Goal: Task Accomplishment & Management: Complete application form

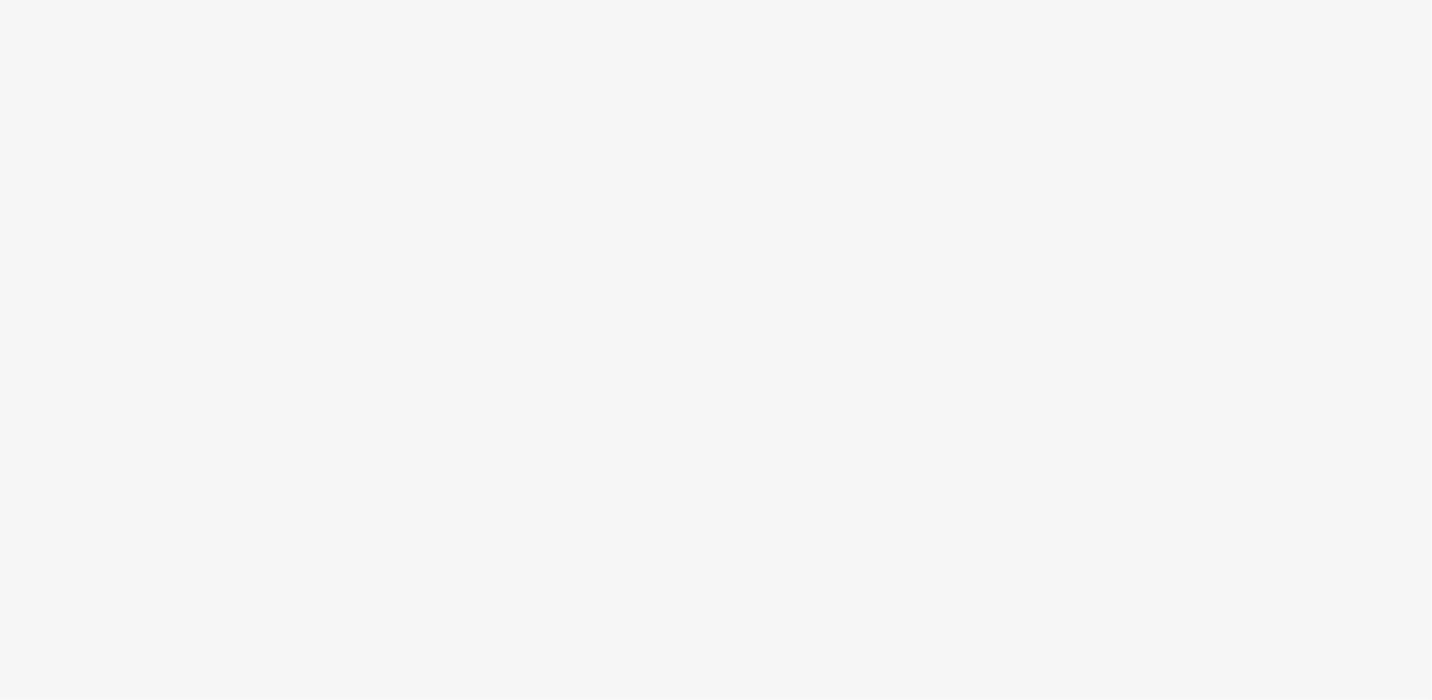
click at [1129, 348] on body at bounding box center [716, 350] width 1432 height 700
click at [1430, 359] on body at bounding box center [716, 350] width 1432 height 700
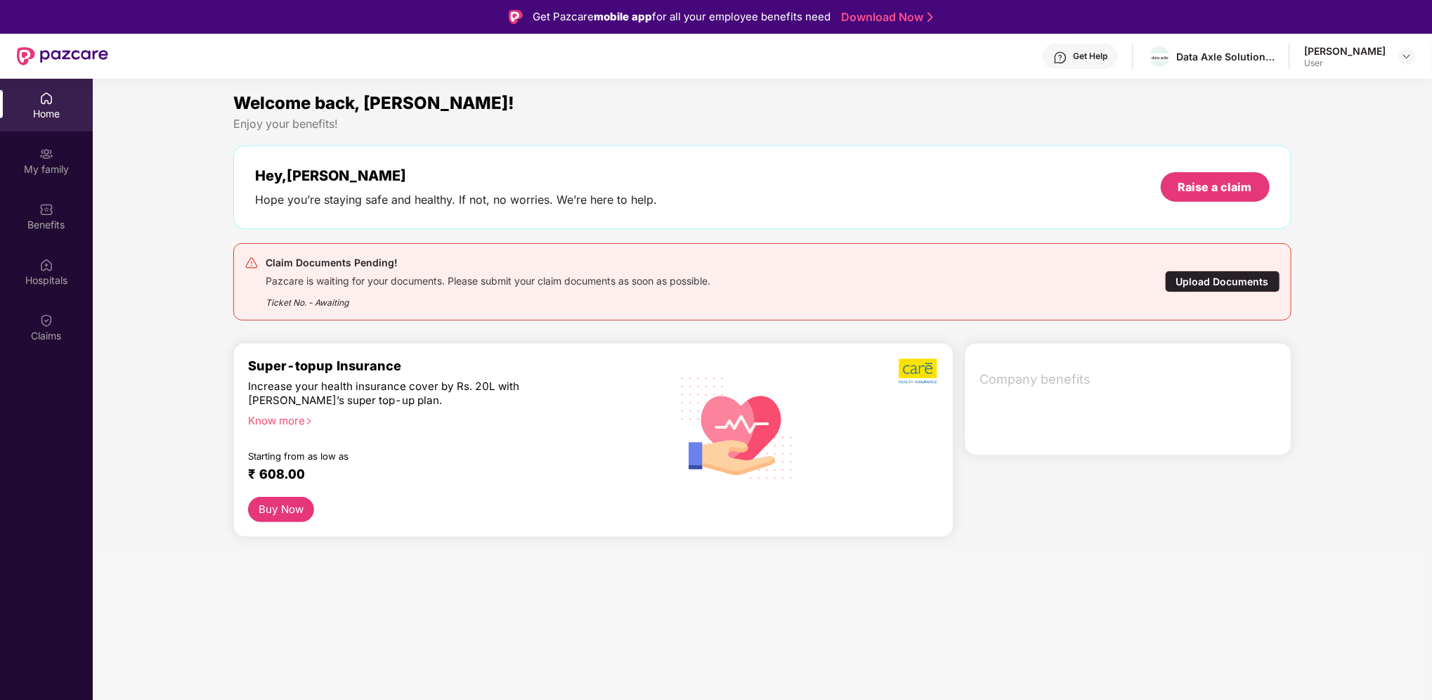
click at [1222, 278] on div "Upload Documents" at bounding box center [1222, 281] width 115 height 22
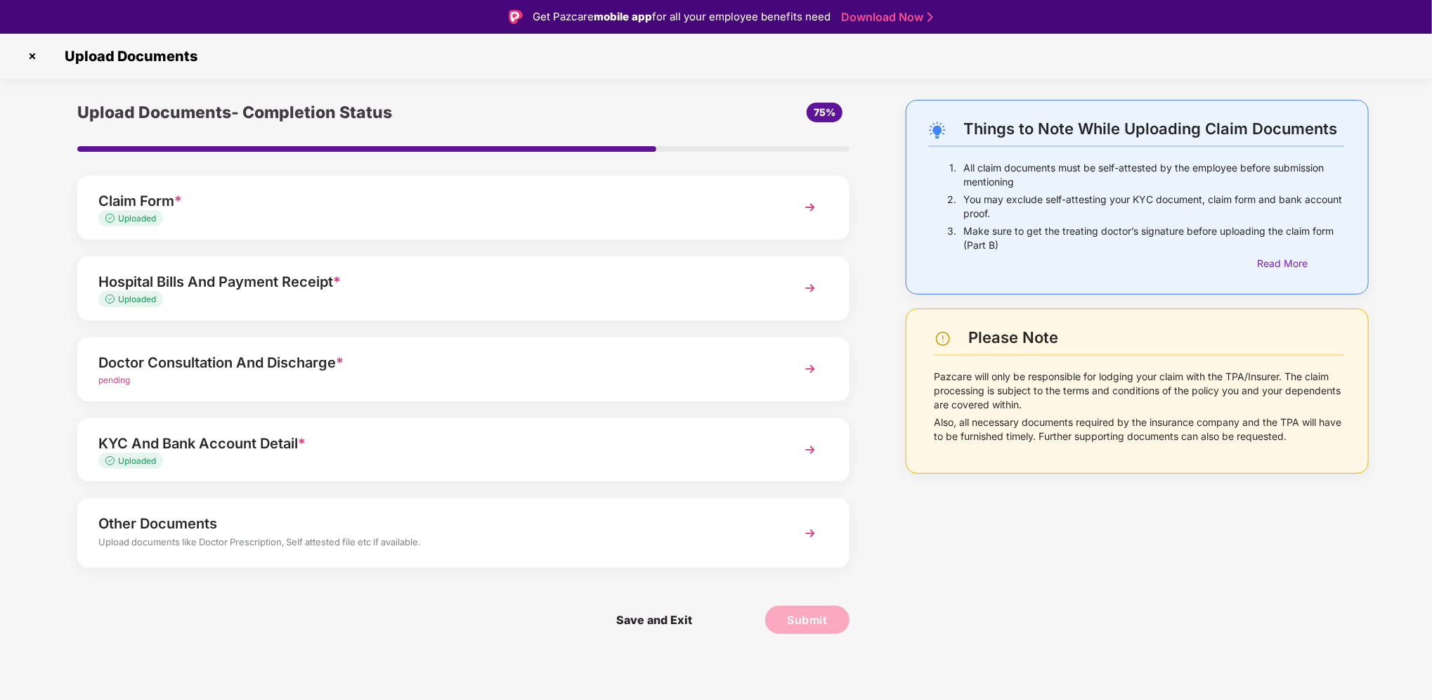
click at [389, 360] on div "Doctor Consultation And Discharge *" at bounding box center [432, 362] width 669 height 22
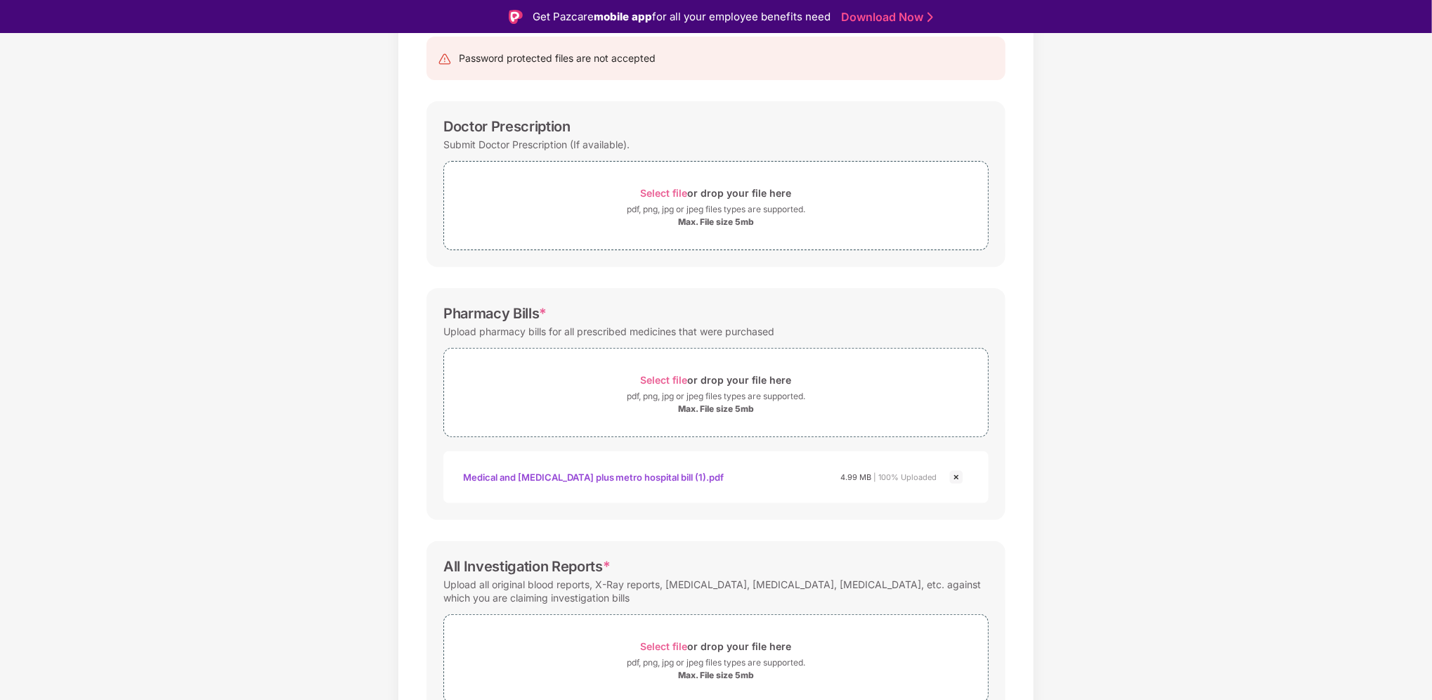
scroll to position [218, 0]
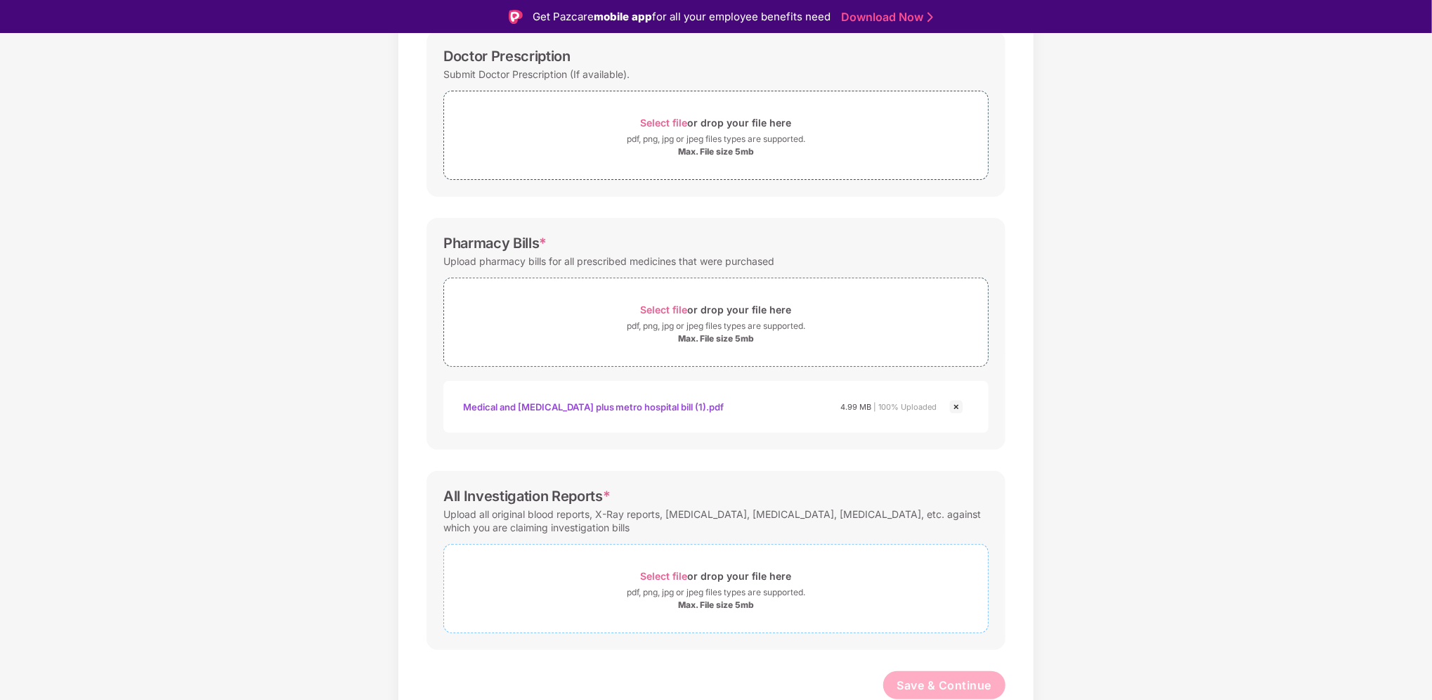
click at [667, 572] on span "Select file" at bounding box center [664, 576] width 47 height 12
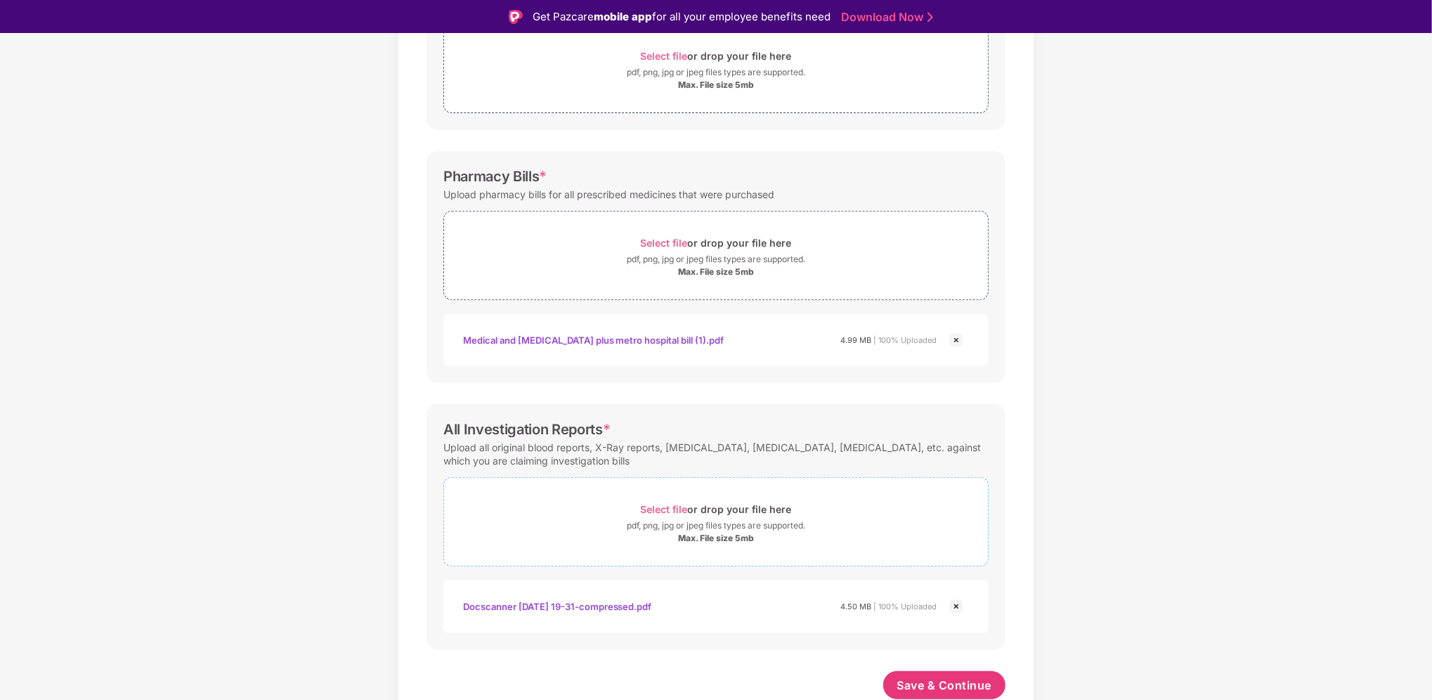
scroll to position [285, 0]
click at [941, 686] on span "Save & Continue" at bounding box center [944, 684] width 95 height 15
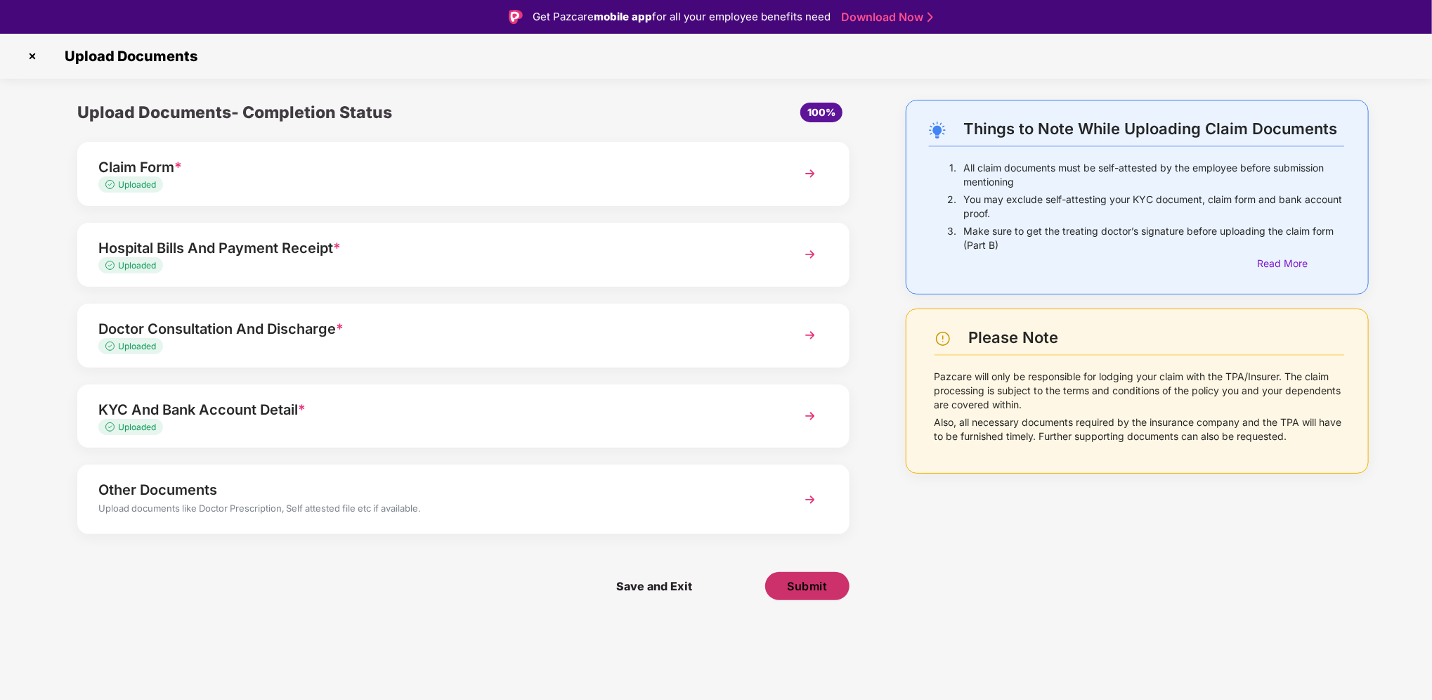
click at [818, 583] on span "Submit" at bounding box center [807, 585] width 40 height 15
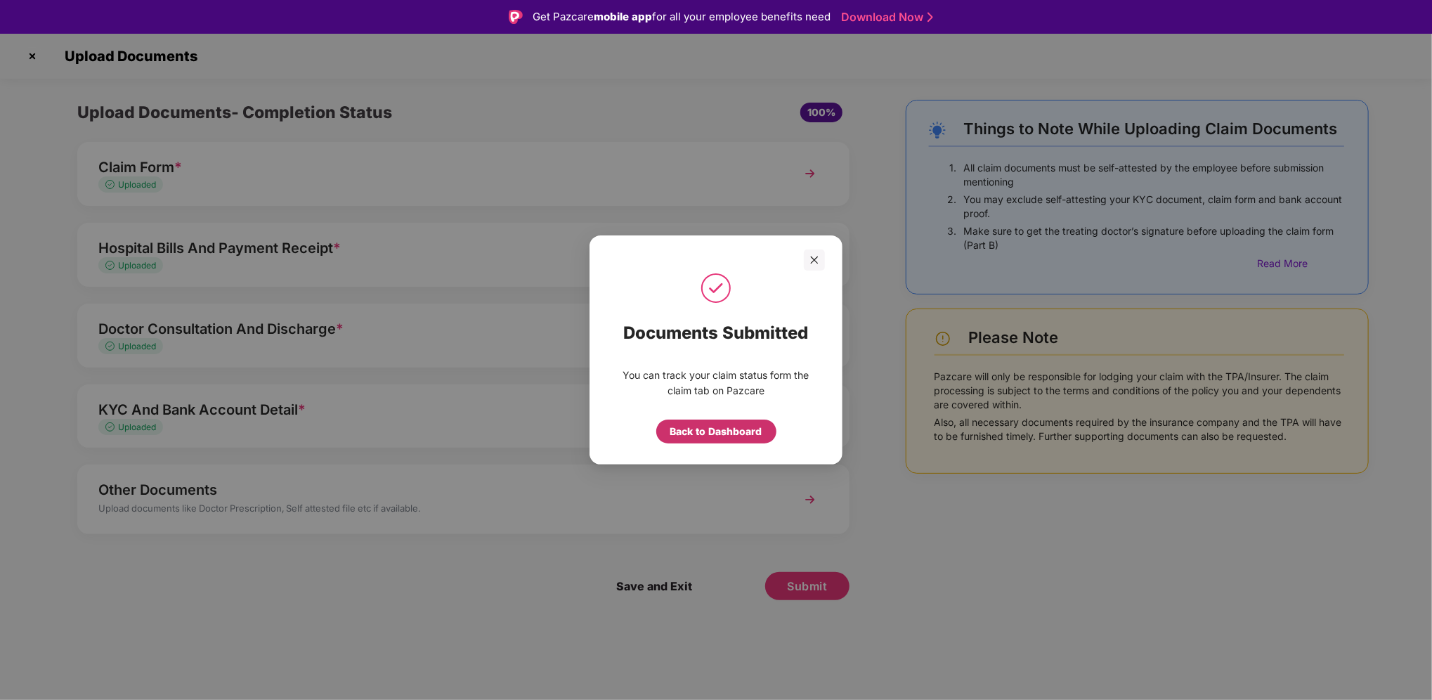
click at [742, 430] on div "Back to Dashboard" at bounding box center [716, 431] width 92 height 15
